Goal: Find contact information: Find contact information

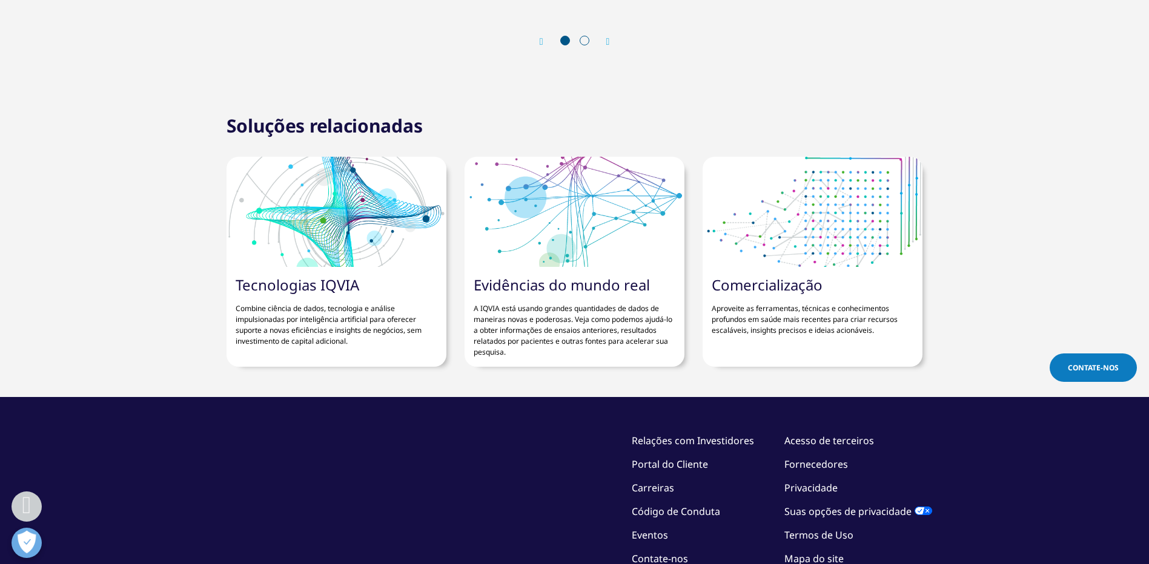
scroll to position [1514, 0]
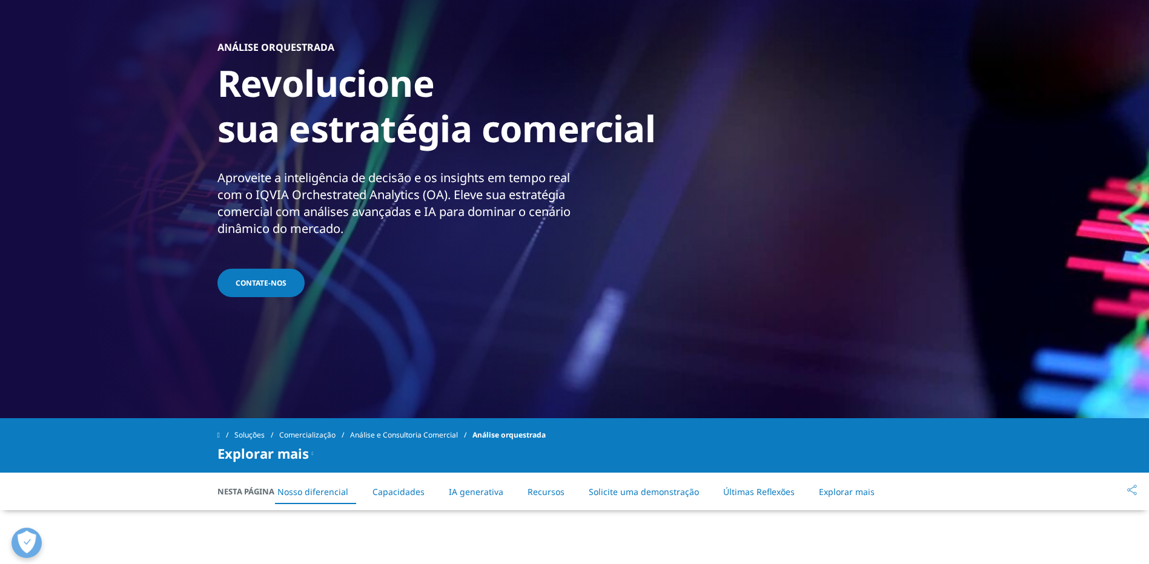
scroll to position [121, 0]
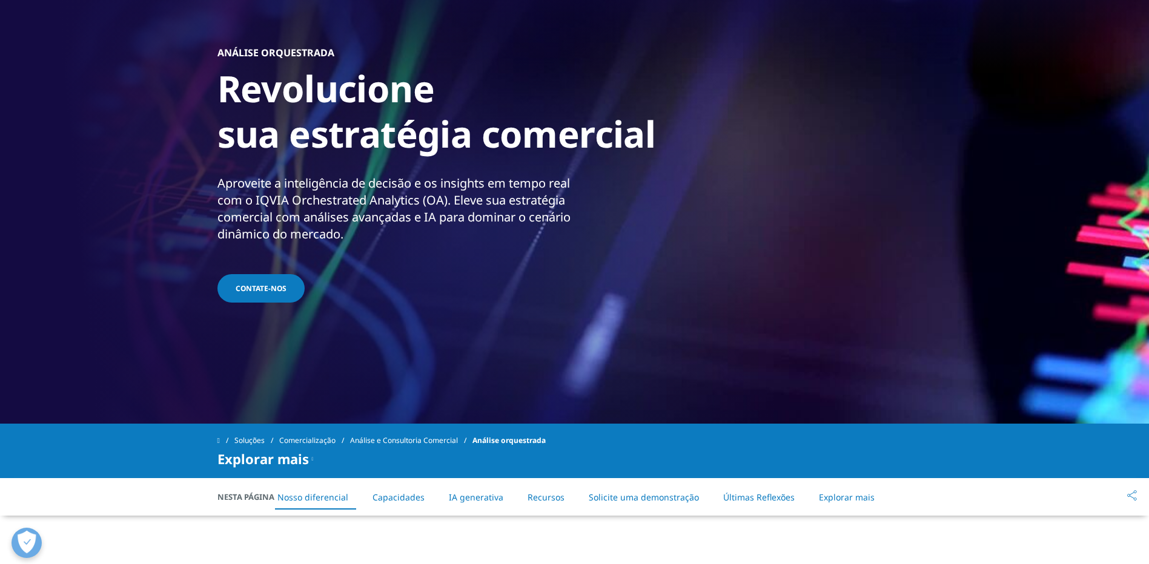
click at [266, 290] on span "CONTATE-NOS" at bounding box center [261, 288] width 51 height 10
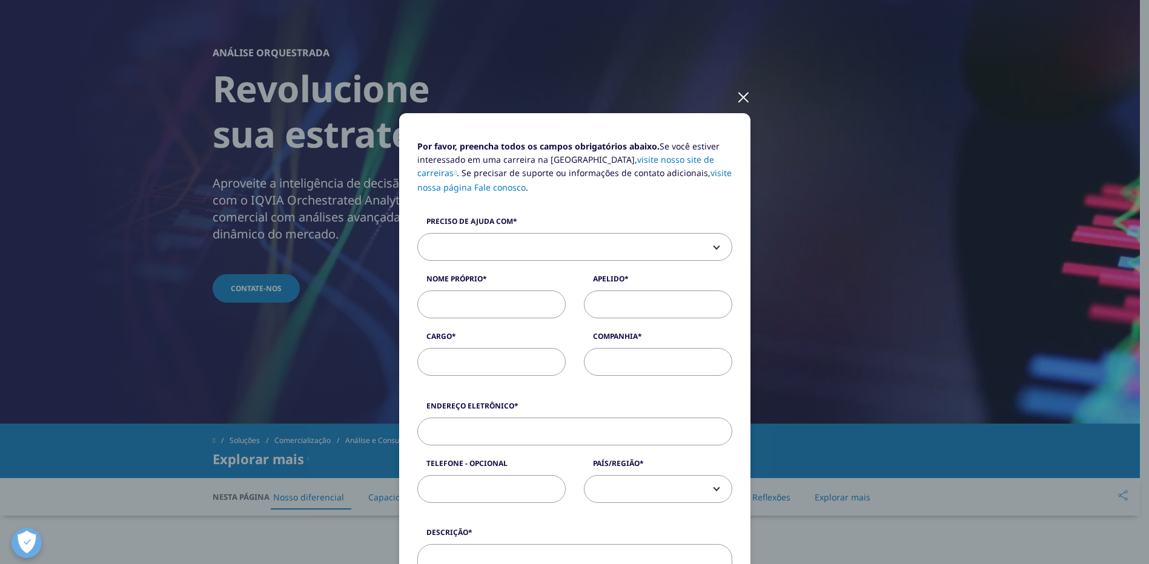
click at [740, 97] on div at bounding box center [743, 96] width 14 height 33
